Goal: Transaction & Acquisition: Purchase product/service

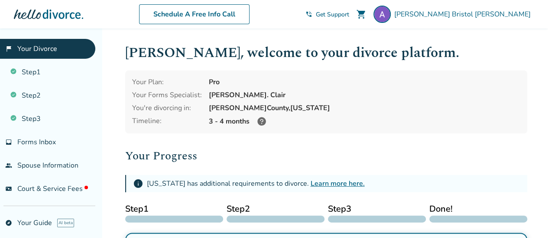
click at [349, 15] on span "Get Support" at bounding box center [332, 14] width 33 height 8
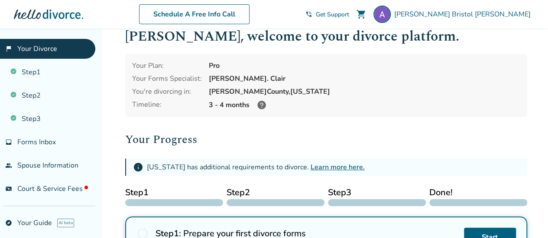
scroll to position [21, 0]
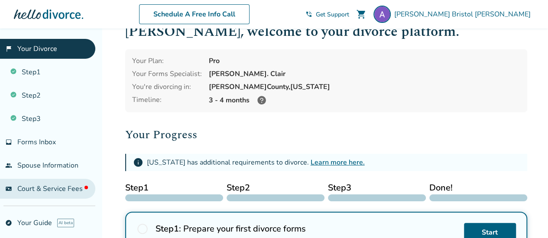
click at [31, 188] on span "Court & Service Fees" at bounding box center [52, 189] width 71 height 10
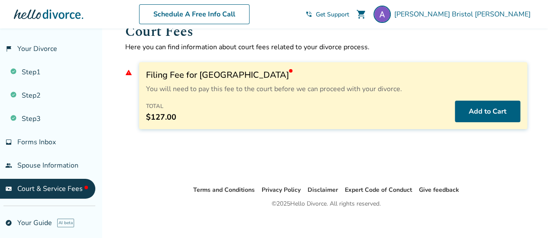
click at [273, 102] on div "Total $127.00 Add to Cart" at bounding box center [333, 112] width 374 height 22
click at [348, 126] on div "Filing Fee for Pennington County You will need to pay this fee to the court bef…" at bounding box center [333, 95] width 388 height 67
click at [319, 157] on div "Court Fees Here you can find information about court fees related to your divor…" at bounding box center [326, 96] width 416 height 178
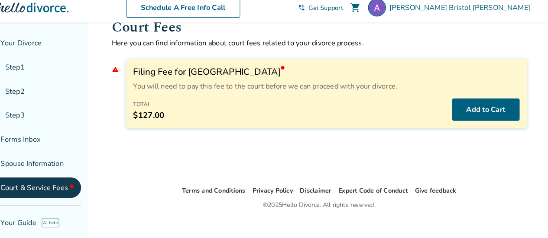
scroll to position [19, 0]
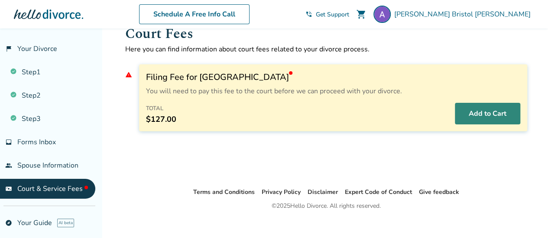
click at [498, 113] on button "Add to Cart" at bounding box center [486, 114] width 65 height 22
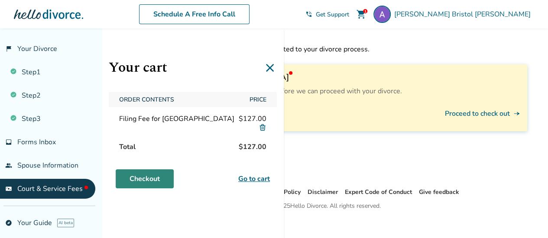
click at [151, 176] on link "Checkout" at bounding box center [145, 179] width 58 height 19
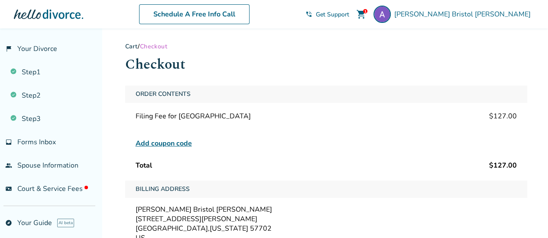
click at [177, 233] on div "**********" at bounding box center [326, 210] width 402 height 249
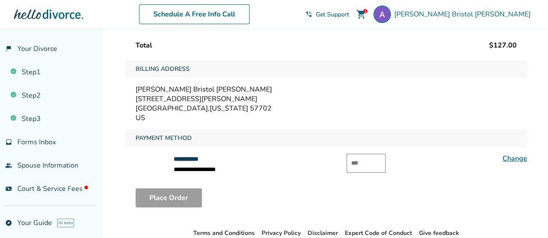
scroll to position [126, 0]
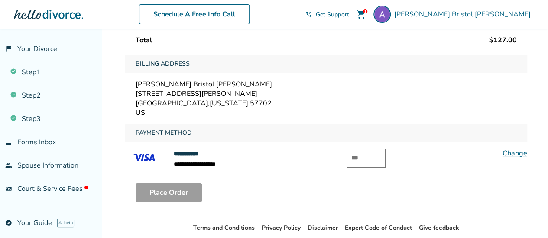
click at [353, 153] on input "text" at bounding box center [365, 158] width 39 height 19
type input "*"
type input "***"
click at [177, 190] on button "Place Order" at bounding box center [168, 193] width 66 height 19
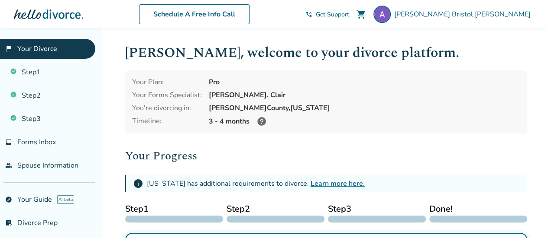
click at [349, 13] on span "Get Support" at bounding box center [332, 14] width 33 height 8
